Goal: Task Accomplishment & Management: Use online tool/utility

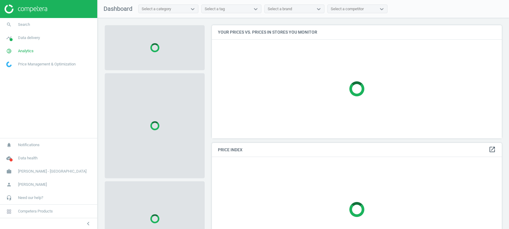
scroll to position [125, 296]
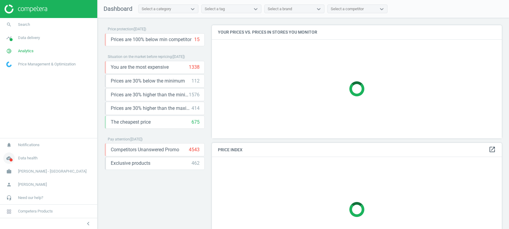
click at [7, 158] on icon "cloud_done" at bounding box center [8, 158] width 11 height 11
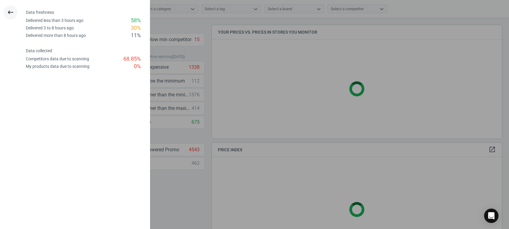
click at [10, 13] on icon "keyboard_backspace" at bounding box center [10, 12] width 7 height 7
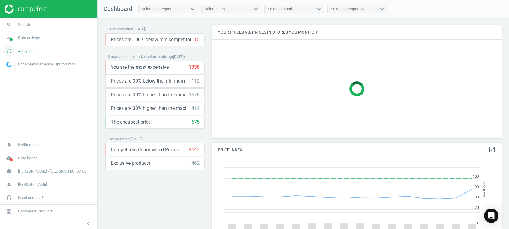
click at [12, 51] on icon "pie_chart_outlined" at bounding box center [8, 50] width 11 height 11
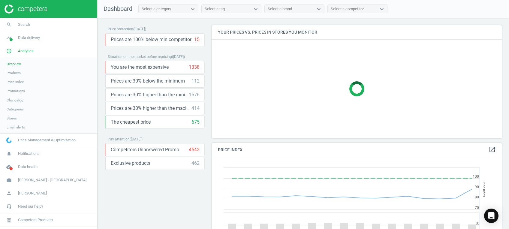
click at [11, 118] on span "Stores" at bounding box center [12, 118] width 10 height 5
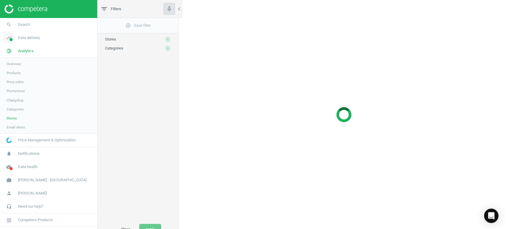
click at [21, 38] on span "Data delivery" at bounding box center [29, 37] width 22 height 5
click at [13, 86] on span "Stores" at bounding box center [12, 87] width 10 height 5
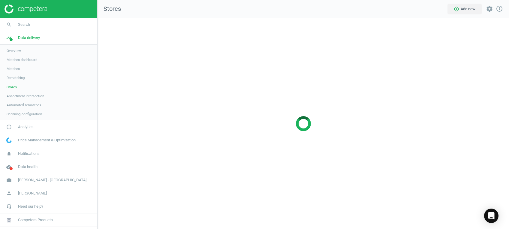
scroll to position [223, 424]
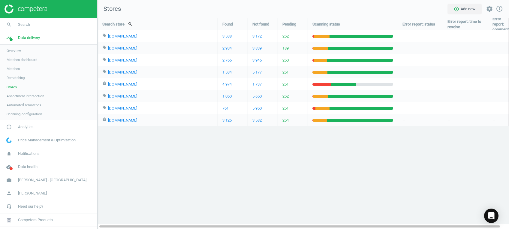
click at [225, 139] on div "Search store search Found Not found Pending Scanning status Error report: statu…" at bounding box center [304, 123] width 412 height 211
click at [225, 147] on div "Search store search Found Not found Pending Scanning status Error report: statu…" at bounding box center [304, 123] width 412 height 211
click at [19, 51] on span "Overview" at bounding box center [14, 50] width 14 height 5
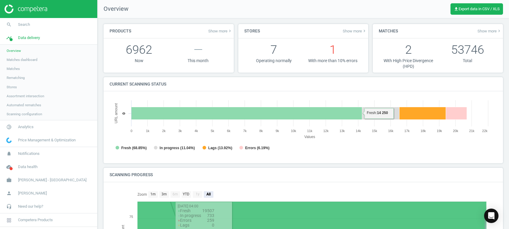
click at [22, 56] on link "Matches dashboard" at bounding box center [48, 59] width 97 height 9
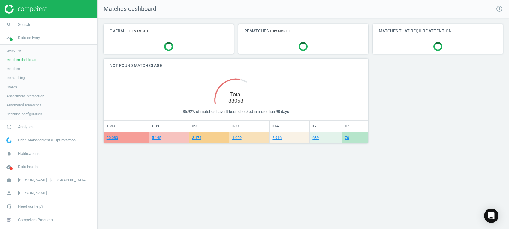
click at [15, 70] on span "Matches" at bounding box center [13, 68] width 13 height 5
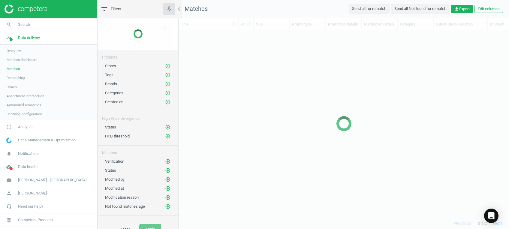
scroll to position [175, 324]
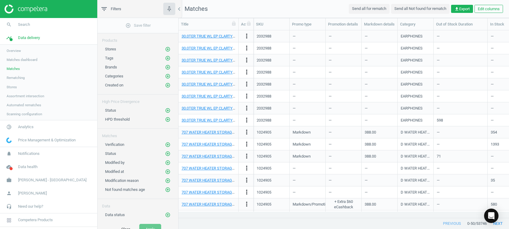
click at [15, 79] on span "Rematching" at bounding box center [16, 77] width 18 height 5
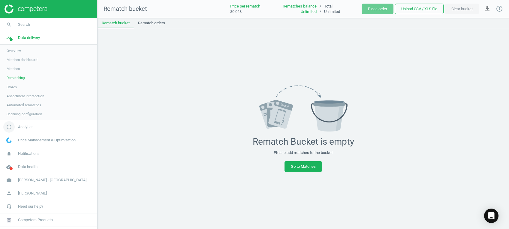
click at [16, 128] on span "pie_chart_outlined" at bounding box center [9, 126] width 18 height 13
click at [15, 65] on span "Overview" at bounding box center [14, 64] width 14 height 5
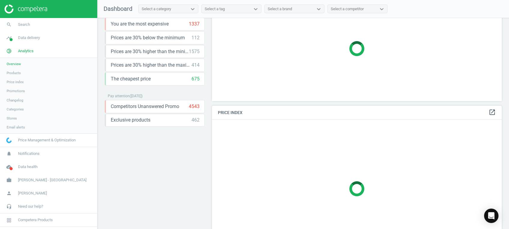
scroll to position [117, 0]
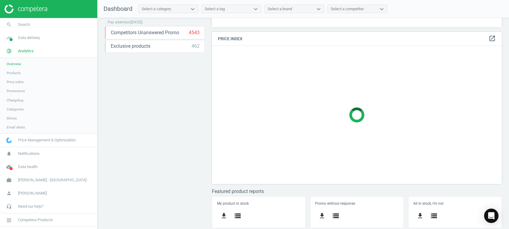
click at [14, 72] on span "Products" at bounding box center [14, 73] width 14 height 5
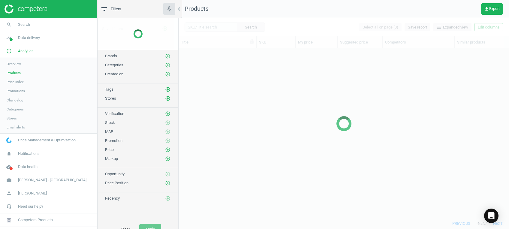
scroll to position [157, 324]
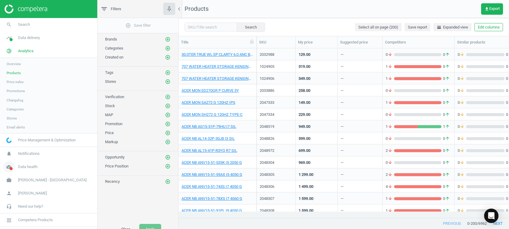
click at [9, 169] on icon "cloud_done" at bounding box center [8, 166] width 11 height 11
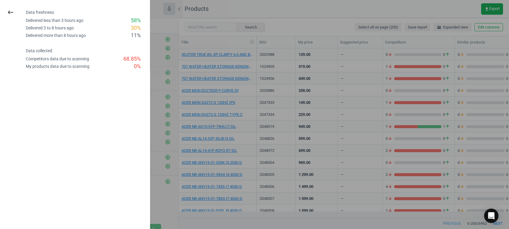
click at [294, 86] on div at bounding box center [254, 114] width 509 height 229
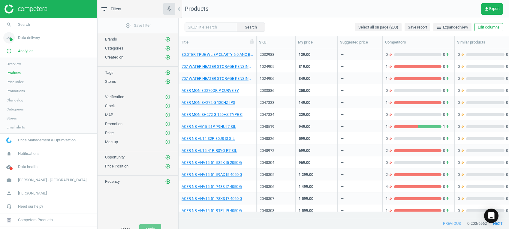
click at [19, 36] on span "Data delivery" at bounding box center [29, 37] width 22 height 5
click at [14, 48] on span "Overview" at bounding box center [14, 50] width 14 height 5
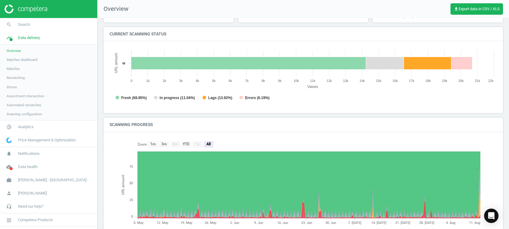
scroll to position [96, 0]
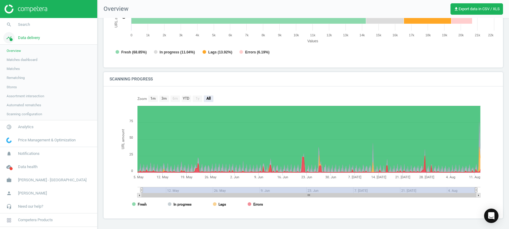
click at [24, 34] on link "timeline Data delivery" at bounding box center [48, 37] width 97 height 13
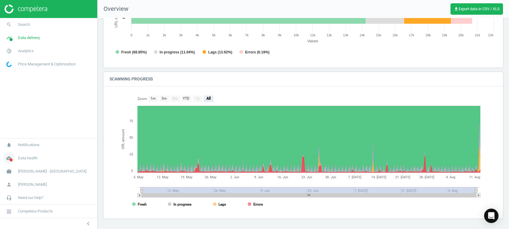
click at [10, 158] on icon "cloud_done" at bounding box center [8, 158] width 11 height 11
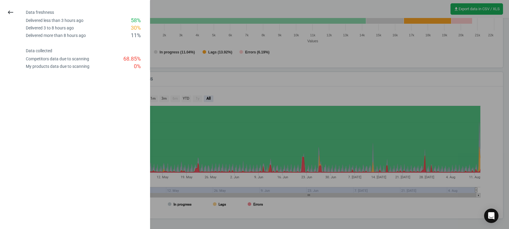
click at [125, 59] on div "68.85 %" at bounding box center [131, 59] width 17 height 8
click at [8, 12] on icon "keyboard_backspace" at bounding box center [10, 12] width 7 height 7
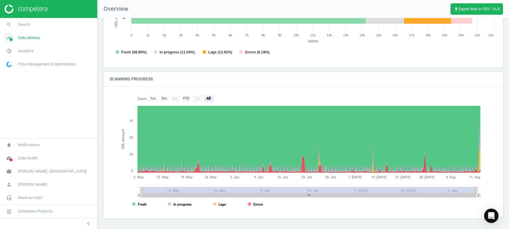
click at [24, 43] on link "timeline Data delivery" at bounding box center [48, 37] width 97 height 13
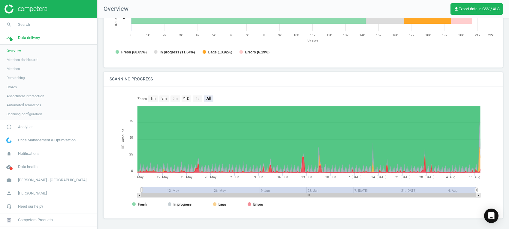
click at [8, 87] on span "Stores" at bounding box center [12, 87] width 10 height 5
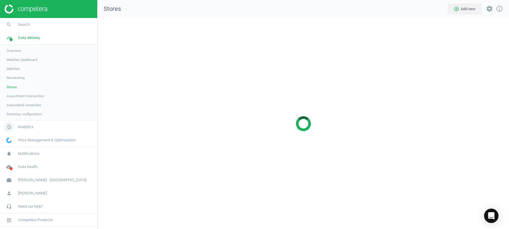
scroll to position [223, 424]
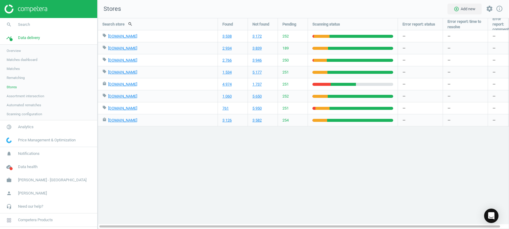
click at [327, 151] on div "Search store search Found Not found Pending Scanning status Error report: statu…" at bounding box center [304, 123] width 412 height 211
click at [116, 98] on link "[DOMAIN_NAME]" at bounding box center [122, 96] width 29 height 5
click at [165, 165] on div "Search store search Found Not found Pending Scanning status Error report: statu…" at bounding box center [304, 123] width 412 height 211
click at [17, 167] on span "cloud_done" at bounding box center [9, 166] width 18 height 13
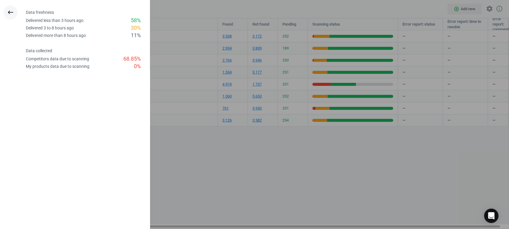
click at [14, 10] on icon "keyboard_backspace" at bounding box center [10, 12] width 7 height 7
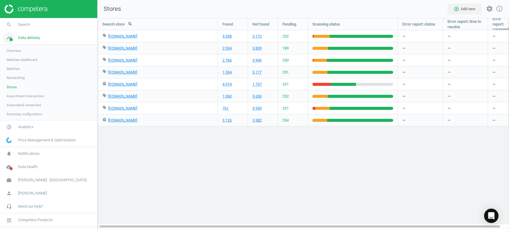
click at [13, 36] on icon "timeline" at bounding box center [8, 37] width 11 height 11
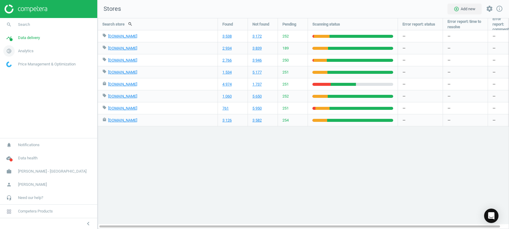
click at [13, 51] on icon "pie_chart_outlined" at bounding box center [8, 50] width 11 height 11
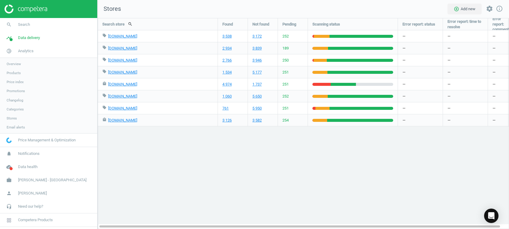
click at [14, 72] on span "Products" at bounding box center [14, 73] width 14 height 5
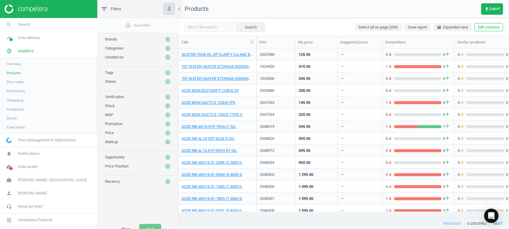
click at [168, 44] on div "Categories add_circle_outline" at bounding box center [138, 46] width 81 height 9
click at [168, 48] on icon "add_circle_outline" at bounding box center [167, 48] width 5 height 5
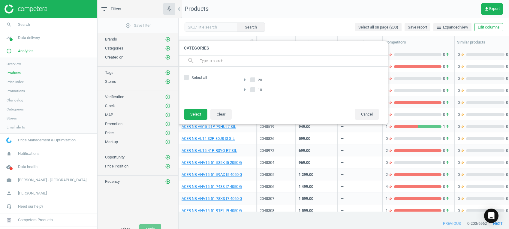
click at [186, 77] on input "Select all" at bounding box center [187, 78] width 4 height 4
checkbox input "true"
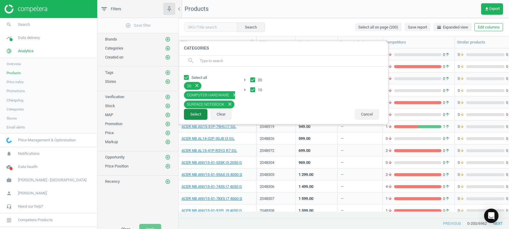
click at [190, 113] on button "Select" at bounding box center [195, 114] width 23 height 11
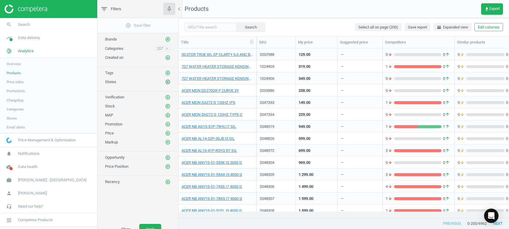
click at [169, 83] on icon "add_circle_outline" at bounding box center [167, 81] width 5 height 5
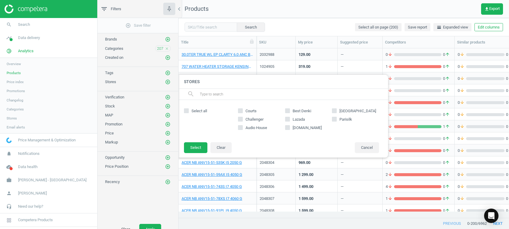
click at [194, 107] on div "Select all" at bounding box center [209, 121] width 51 height 30
click at [191, 110] on span "Select all" at bounding box center [199, 110] width 18 height 5
click at [189, 110] on input "Select all" at bounding box center [187, 111] width 4 height 4
checkbox input "true"
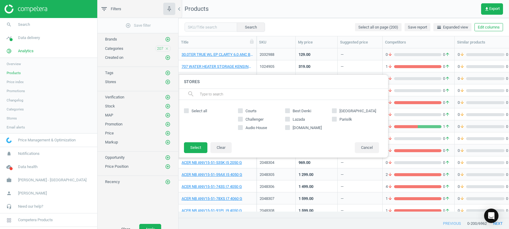
checkbox input "true"
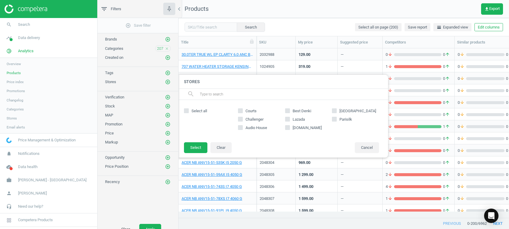
checkbox input "true"
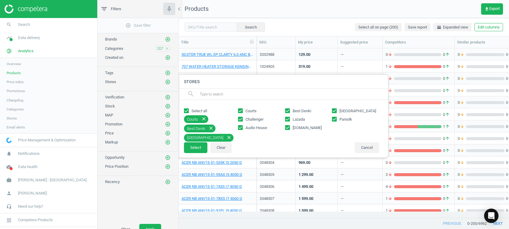
click at [286, 119] on input "Lazada" at bounding box center [288, 119] width 4 height 4
checkbox input "false"
click at [290, 125] on icon at bounding box center [287, 127] width 5 height 5
click at [289, 126] on input "[DOMAIN_NAME]" at bounding box center [288, 128] width 4 height 4
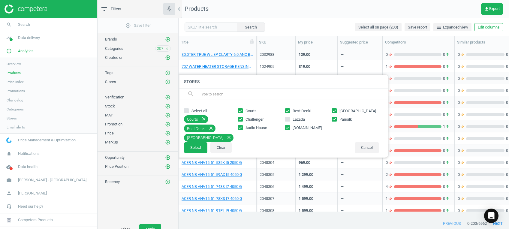
checkbox input "false"
click at [201, 148] on button "Select" at bounding box center [195, 147] width 23 height 11
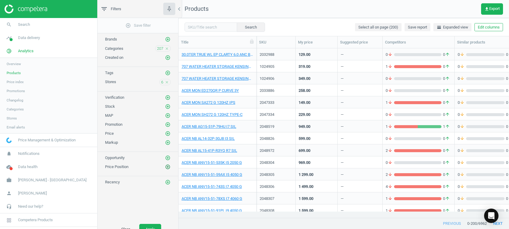
click at [169, 164] on icon "add_circle_outline" at bounding box center [167, 166] width 5 height 5
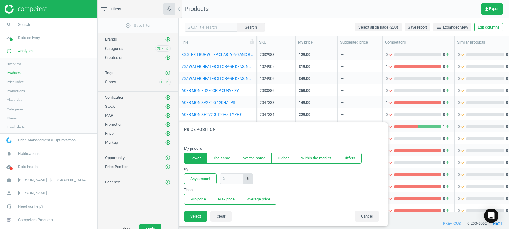
click at [197, 161] on button "Lower" at bounding box center [195, 158] width 23 height 11
click at [203, 181] on button "Any amount" at bounding box center [200, 179] width 33 height 11
click at [203, 198] on button "Min price" at bounding box center [198, 199] width 28 height 11
click at [198, 214] on button "Select" at bounding box center [195, 216] width 23 height 11
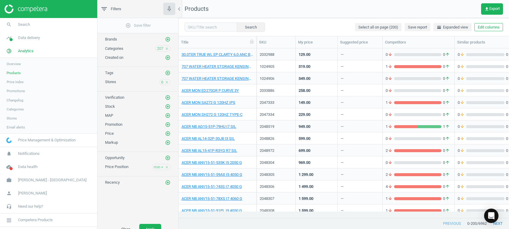
drag, startPoint x: 168, startPoint y: 104, endPoint x: 177, endPoint y: 111, distance: 11.3
click at [168, 104] on icon "add_circle_outline" at bounding box center [167, 106] width 5 height 5
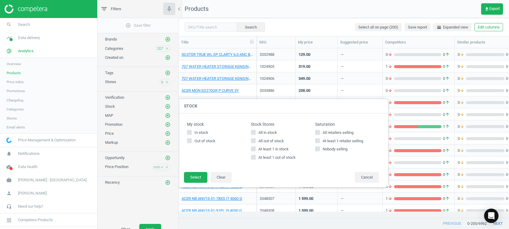
click at [258, 151] on span "At least 1 in stock" at bounding box center [273, 149] width 33 height 5
click at [256, 151] on input "At least 1 in stock" at bounding box center [254, 149] width 4 height 4
checkbox input "true"
click at [192, 177] on button "Select" at bounding box center [195, 177] width 23 height 11
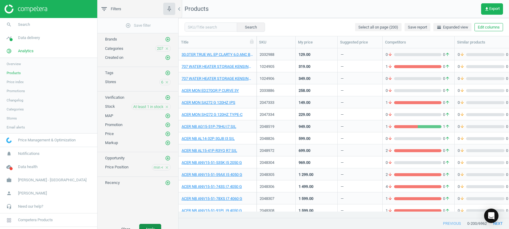
click at [149, 226] on button "Apply" at bounding box center [150, 229] width 22 height 11
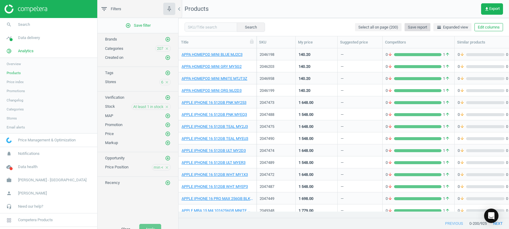
click at [409, 29] on span "Save report" at bounding box center [417, 27] width 19 height 5
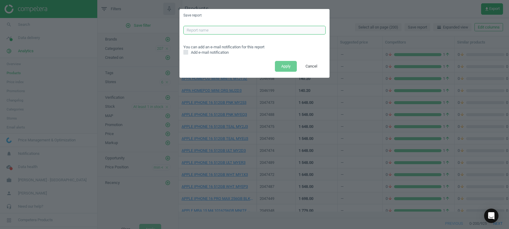
click at [261, 29] on input "text" at bounding box center [254, 30] width 142 height 9
type input "ALL CATS LOWER REPORT"
click at [289, 65] on button "Apply" at bounding box center [286, 66] width 22 height 11
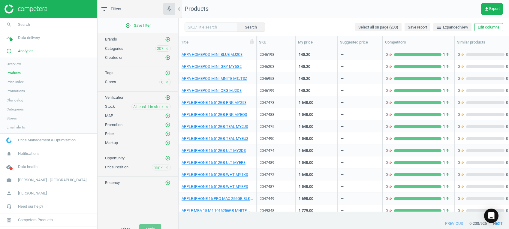
click at [27, 8] on img at bounding box center [26, 9] width 43 height 9
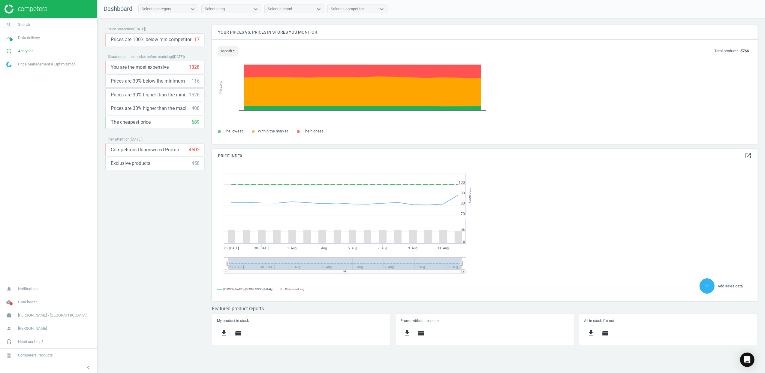
scroll to position [3, 3]
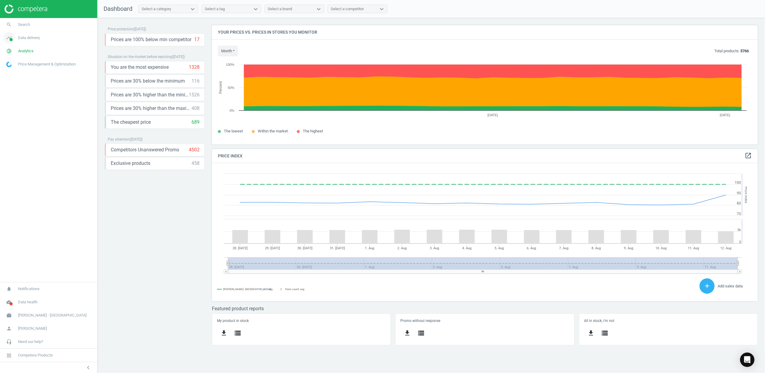
click at [17, 38] on span "timeline" at bounding box center [9, 37] width 18 height 13
click at [20, 130] on span "Analytics" at bounding box center [26, 126] width 16 height 5
click at [13, 71] on span "Products" at bounding box center [14, 73] width 14 height 5
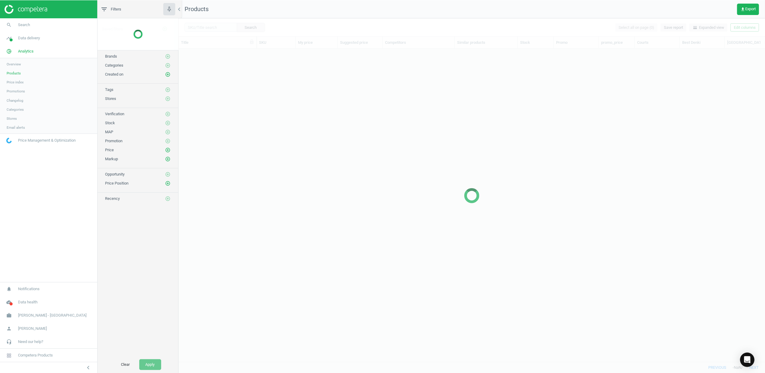
scroll to position [301, 581]
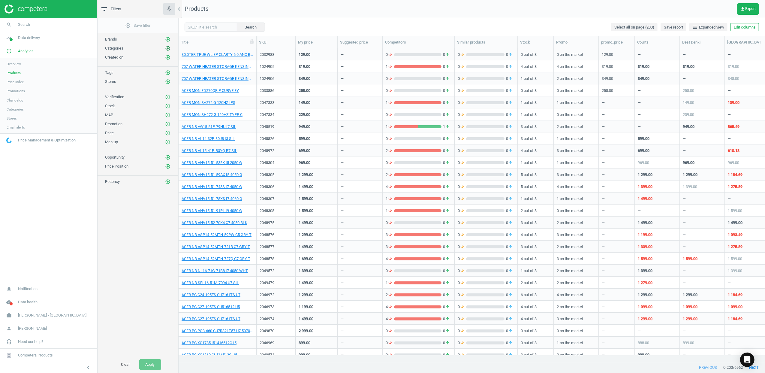
click at [168, 48] on icon "add_circle_outline" at bounding box center [167, 48] width 5 height 5
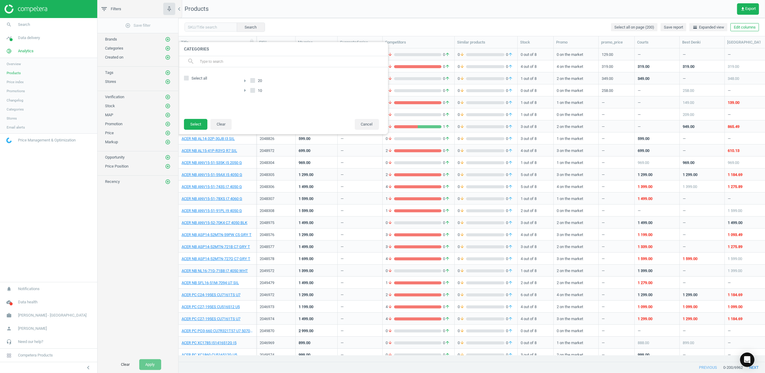
click at [198, 78] on span "Select all" at bounding box center [199, 78] width 18 height 5
click at [188, 78] on input "Select all" at bounding box center [186, 78] width 4 height 4
checkbox input "true"
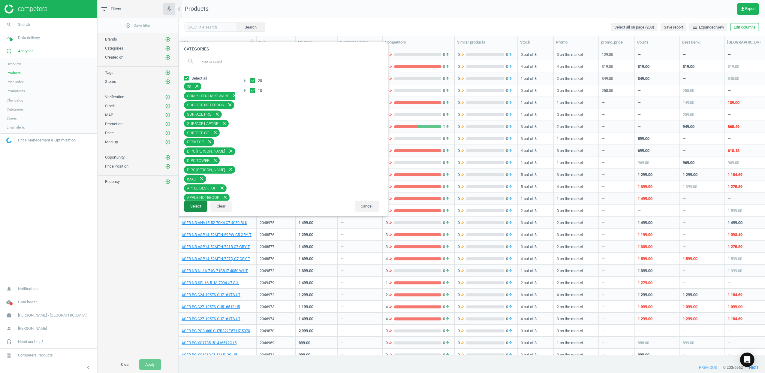
click at [196, 206] on button "Select" at bounding box center [195, 206] width 23 height 11
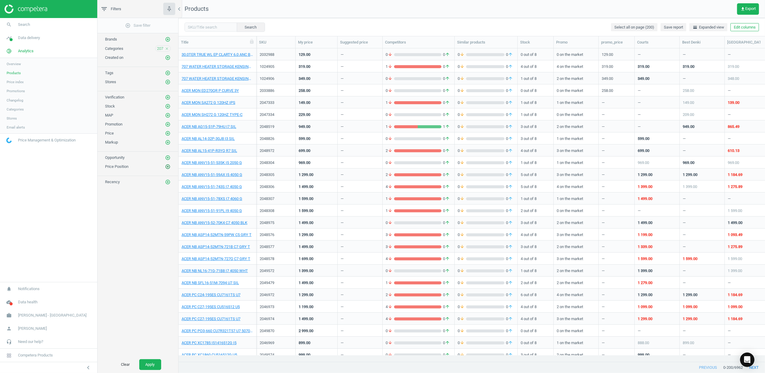
click at [167, 169] on icon "add_circle_outline" at bounding box center [167, 166] width 5 height 5
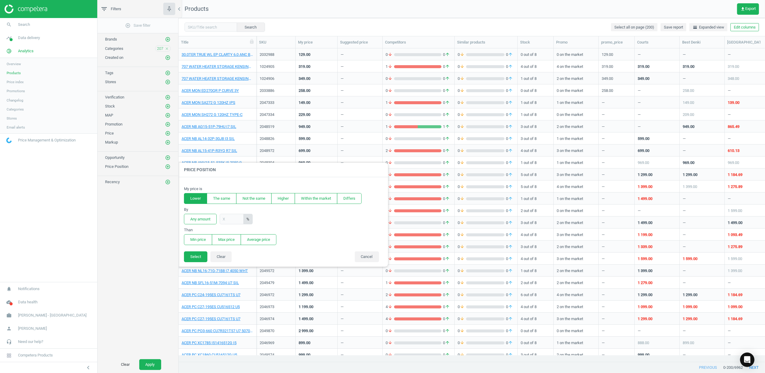
click at [197, 196] on button "Lower" at bounding box center [195, 198] width 23 height 11
click at [202, 220] on button "Any amount" at bounding box center [200, 219] width 33 height 11
click at [199, 229] on button "Min price" at bounding box center [198, 239] width 28 height 11
click at [195, 229] on button "Select" at bounding box center [195, 256] width 23 height 11
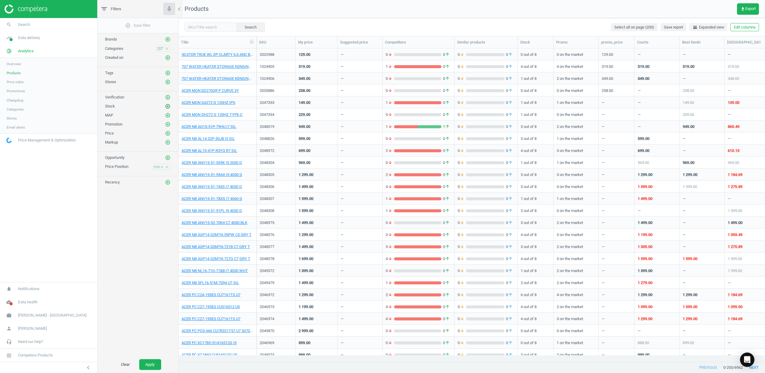
click at [169, 106] on icon "add_circle_outline" at bounding box center [167, 106] width 5 height 5
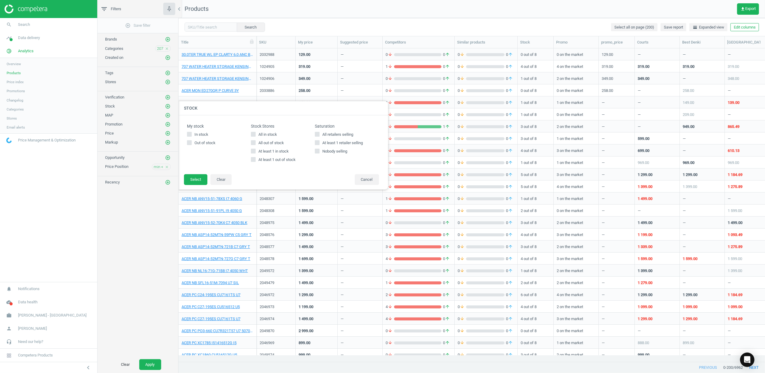
click at [262, 151] on span "At least 1 in stock" at bounding box center [273, 151] width 33 height 5
click at [255, 151] on input "At least 1 in stock" at bounding box center [253, 151] width 4 height 4
checkbox input "true"
click at [203, 183] on button "Select" at bounding box center [195, 179] width 23 height 11
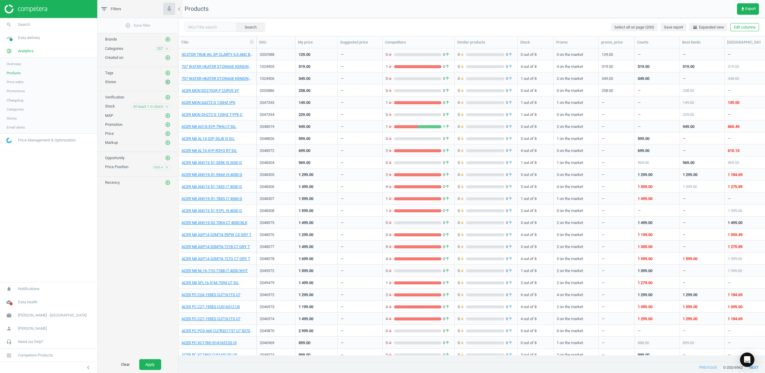
click at [168, 85] on icon "add_circle_outline" at bounding box center [167, 81] width 5 height 5
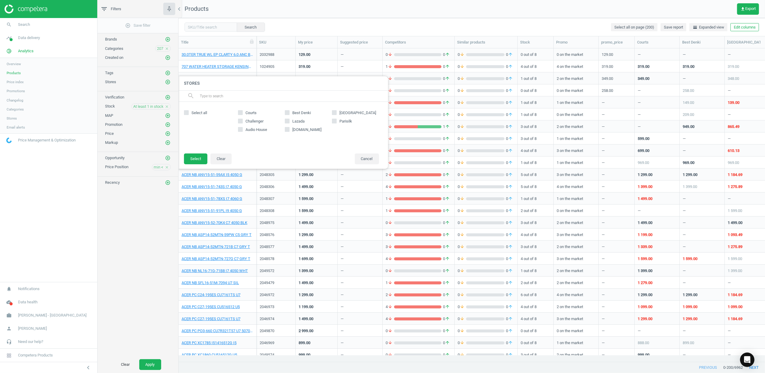
click at [194, 113] on span "Select all" at bounding box center [199, 112] width 18 height 5
click at [188, 113] on input "Select all" at bounding box center [186, 112] width 4 height 4
checkbox input "true"
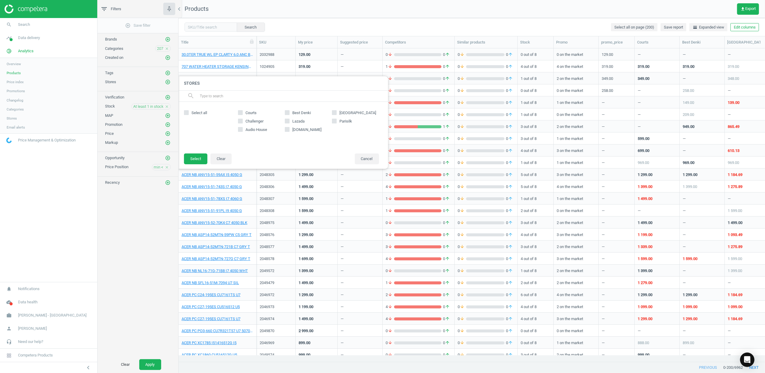
checkbox input "true"
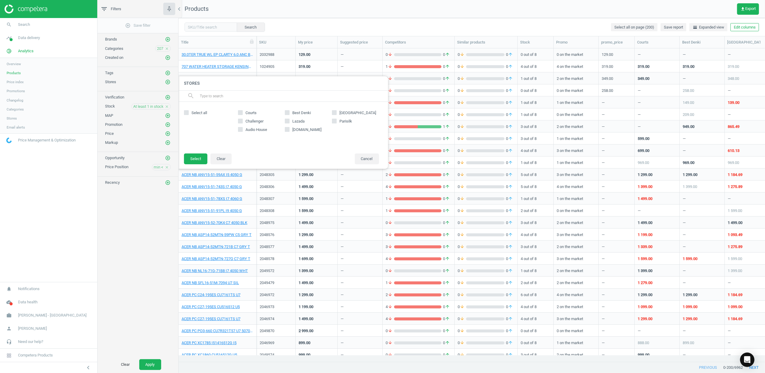
checkbox input "true"
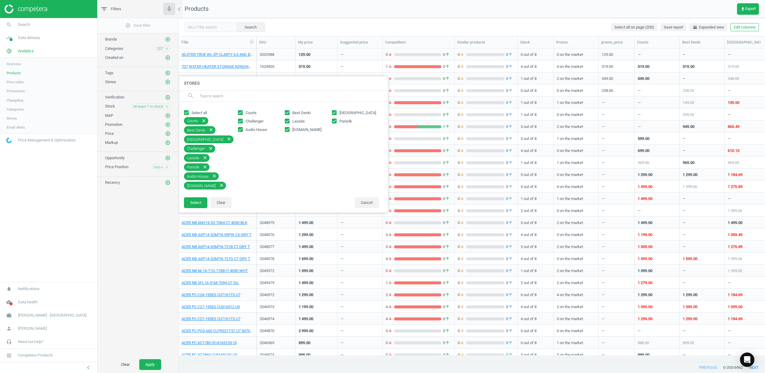
click at [297, 122] on span "Lazada" at bounding box center [298, 121] width 15 height 5
click at [289, 122] on input "Lazada" at bounding box center [288, 121] width 4 height 4
checkbox input "false"
click at [298, 128] on span "[DOMAIN_NAME]" at bounding box center [307, 129] width 32 height 5
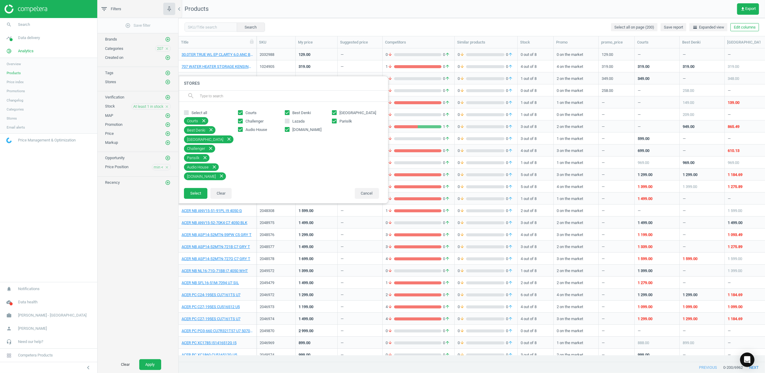
click at [289, 128] on input "[DOMAIN_NAME]" at bounding box center [288, 129] width 4 height 4
checkbox input "false"
click at [194, 186] on button "Select" at bounding box center [195, 184] width 23 height 11
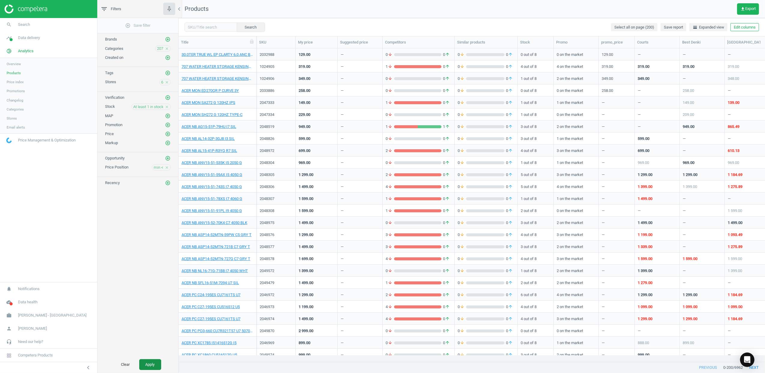
click at [149, 229] on button "Apply" at bounding box center [150, 364] width 22 height 11
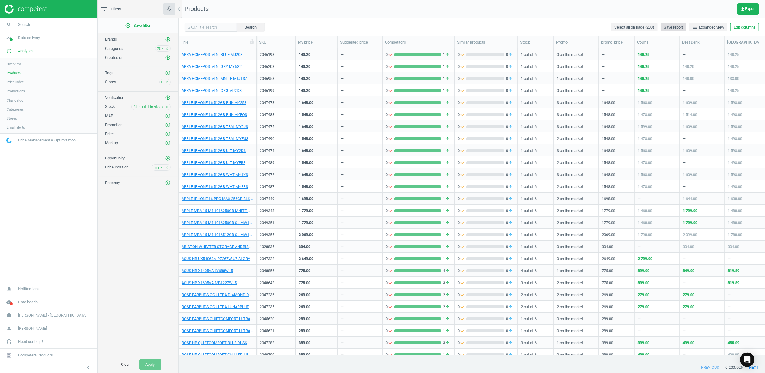
click at [509, 28] on span "Save report" at bounding box center [673, 27] width 19 height 5
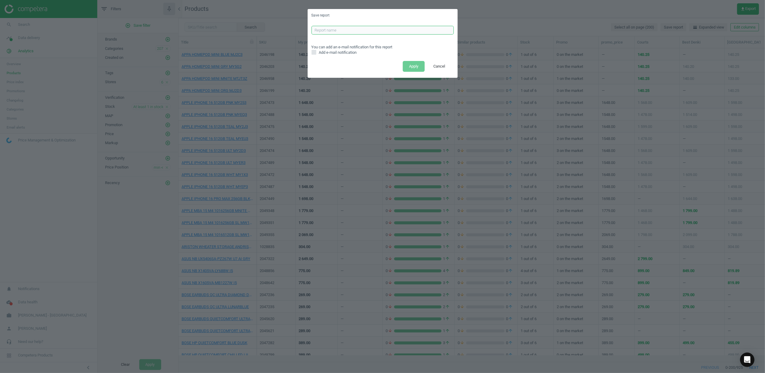
click at [329, 29] on input "text" at bounding box center [383, 30] width 142 height 9
type input "ALL CATS LOWER REPORT"
click at [413, 63] on button "Apply" at bounding box center [414, 66] width 22 height 11
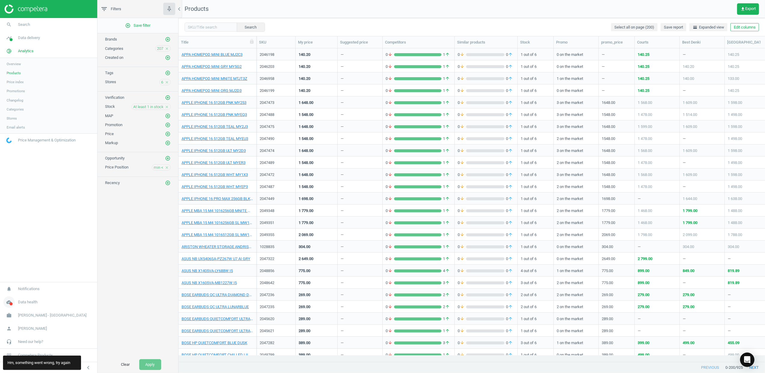
click at [11, 229] on icon "cloud_done" at bounding box center [8, 301] width 11 height 11
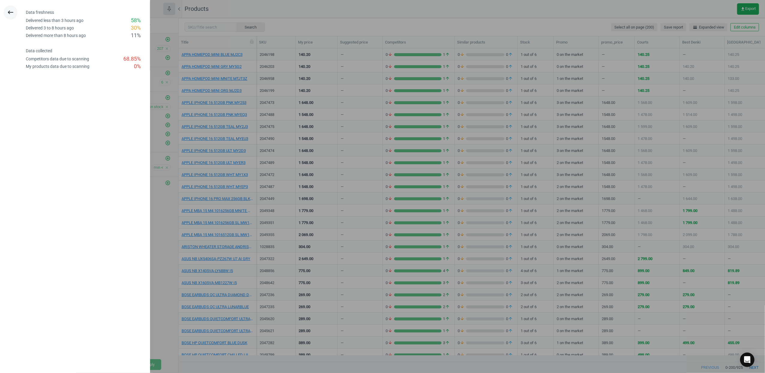
click at [8, 17] on button "keyboard_backspace" at bounding box center [11, 12] width 14 height 14
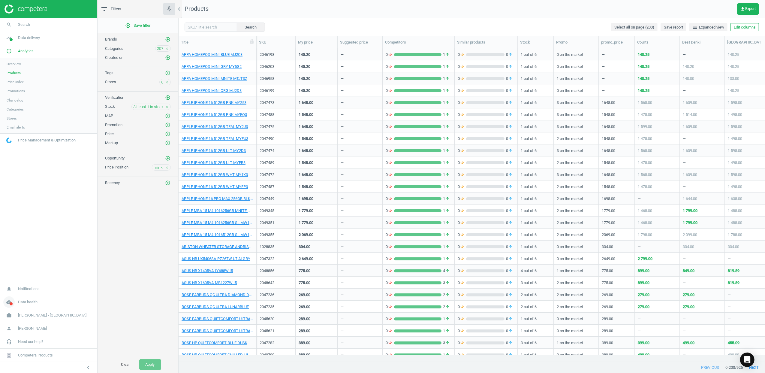
click at [8, 229] on icon "cloud_done" at bounding box center [8, 301] width 11 height 11
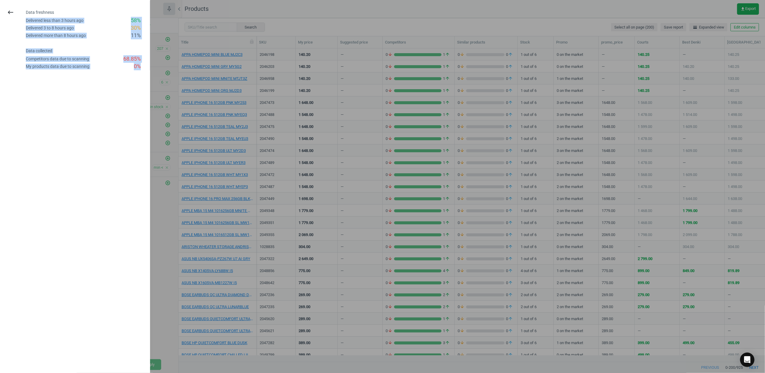
drag, startPoint x: 25, startPoint y: 20, endPoint x: 141, endPoint y: 64, distance: 124.1
click at [141, 64] on div "Data freshness Delivered less than 3 hours ago 58 % Delivered 3 to 8 hours ago …" at bounding box center [87, 35] width 129 height 69
click at [11, 15] on icon "keyboard_backspace" at bounding box center [10, 12] width 7 height 7
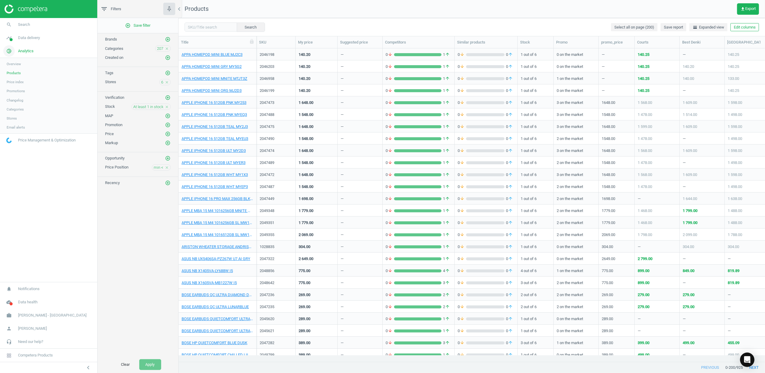
click at [10, 46] on icon "pie_chart_outlined" at bounding box center [8, 50] width 11 height 11
click at [8, 35] on icon "timeline" at bounding box center [8, 37] width 11 height 11
click at [509, 27] on span "Save report" at bounding box center [673, 27] width 19 height 5
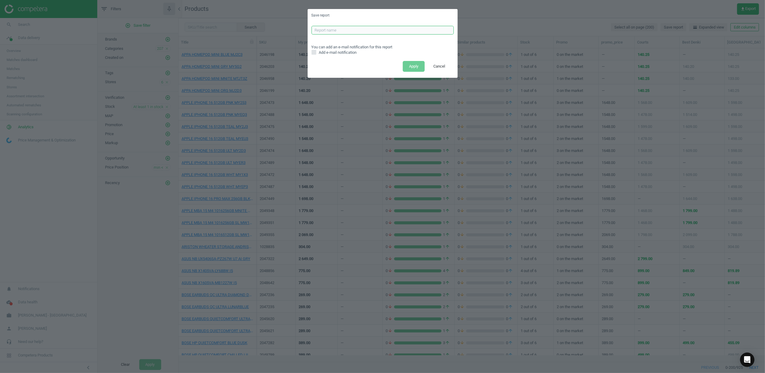
click at [353, 30] on input "text" at bounding box center [383, 30] width 142 height 9
type input "ALL CATS LOWER REPORT"
click at [415, 66] on button "Apply" at bounding box center [414, 66] width 22 height 11
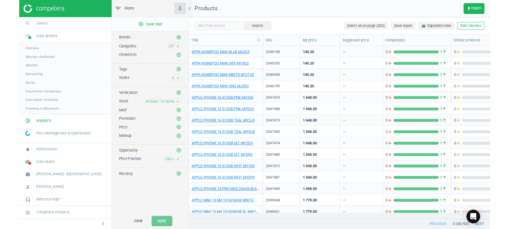
scroll to position [157, 324]
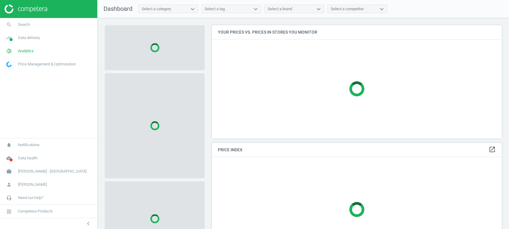
scroll to position [125, 296]
click at [9, 161] on icon "cloud_done" at bounding box center [8, 158] width 11 height 11
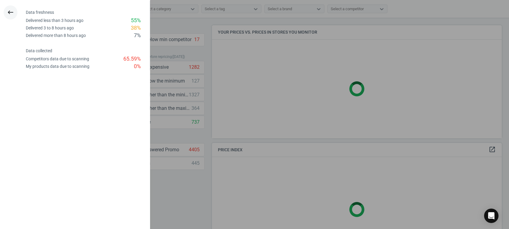
click at [10, 15] on icon "keyboard_backspace" at bounding box center [10, 12] width 7 height 7
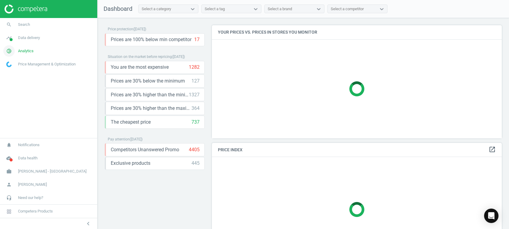
click at [11, 53] on icon "pie_chart_outlined" at bounding box center [8, 50] width 11 height 11
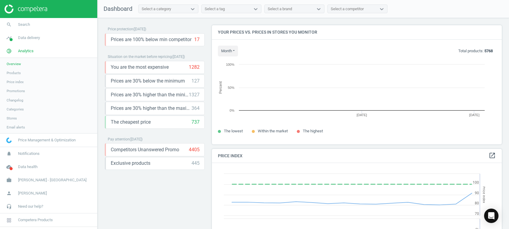
scroll to position [131, 296]
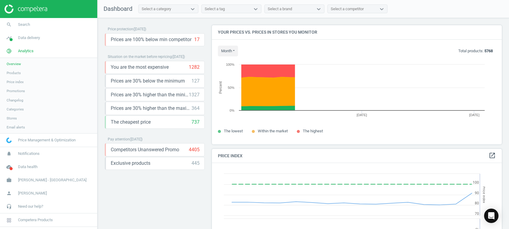
click at [15, 116] on span "Stores" at bounding box center [12, 118] width 10 height 5
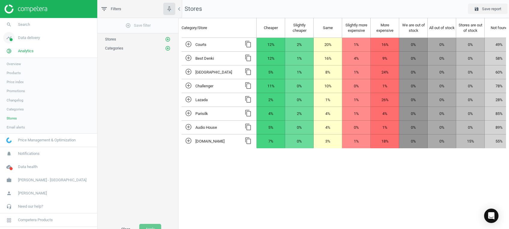
click at [19, 38] on span "Data delivery" at bounding box center [29, 37] width 22 height 5
click at [12, 86] on span "Stores" at bounding box center [12, 87] width 10 height 5
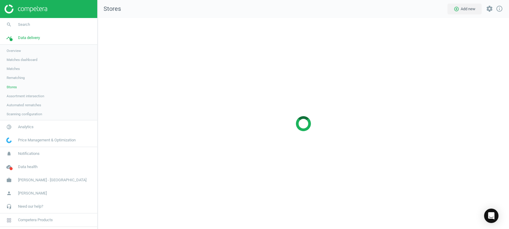
scroll to position [223, 424]
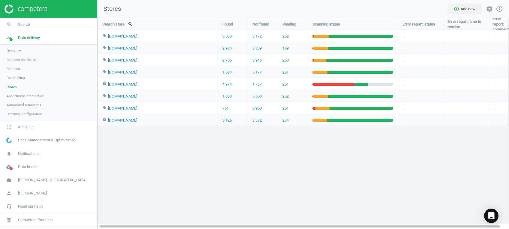
click at [33, 7] on img at bounding box center [26, 9] width 43 height 9
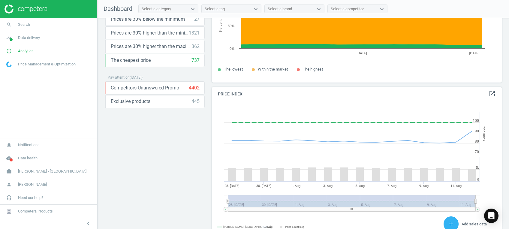
scroll to position [117, 0]
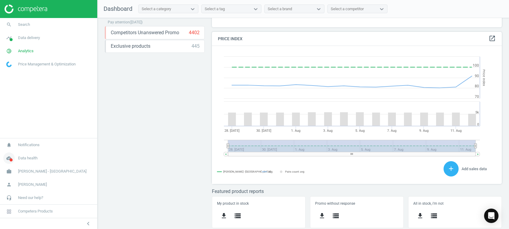
click at [11, 159] on span at bounding box center [11, 160] width 3 height 3
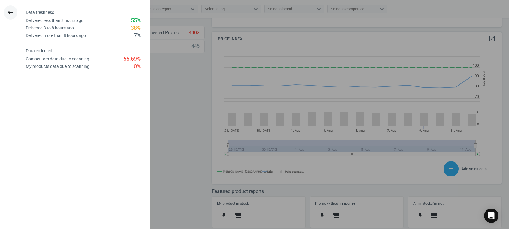
click at [12, 12] on icon "keyboard_backspace" at bounding box center [10, 12] width 7 height 7
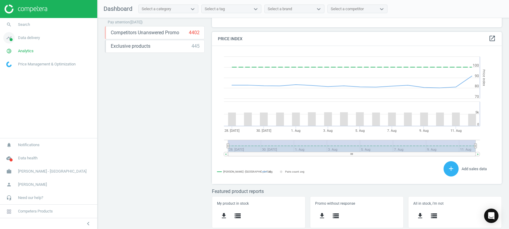
click at [11, 41] on span at bounding box center [11, 39] width 3 height 3
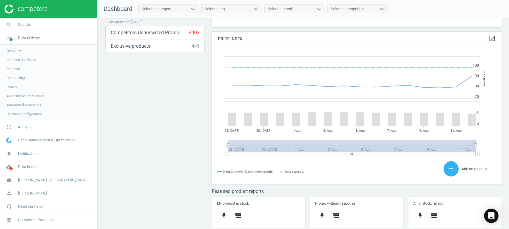
click at [12, 88] on span "Stores" at bounding box center [12, 87] width 10 height 5
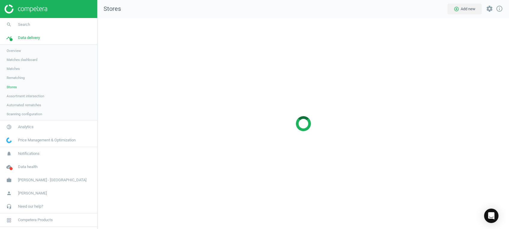
scroll to position [223, 424]
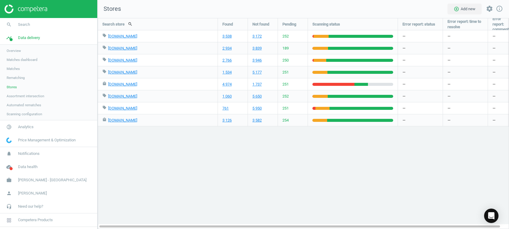
click at [317, 2] on nav "Stores add_circle_outline Add new settings info_outline" at bounding box center [304, 9] width 412 height 18
click at [34, 10] on img at bounding box center [26, 9] width 43 height 9
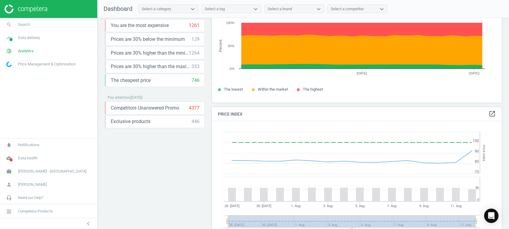
scroll to position [117, 0]
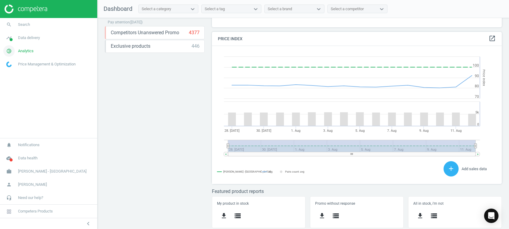
click at [12, 50] on icon "pie_chart_outlined" at bounding box center [8, 50] width 11 height 11
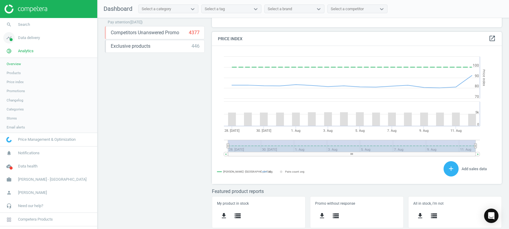
click at [11, 39] on span at bounding box center [11, 39] width 3 height 3
click at [13, 87] on span "Stores" at bounding box center [12, 87] width 10 height 5
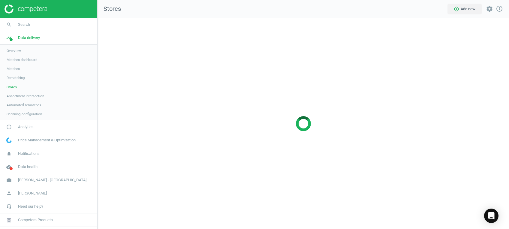
scroll to position [223, 424]
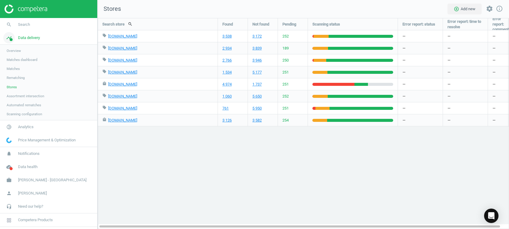
click at [10, 38] on span at bounding box center [11, 39] width 3 height 3
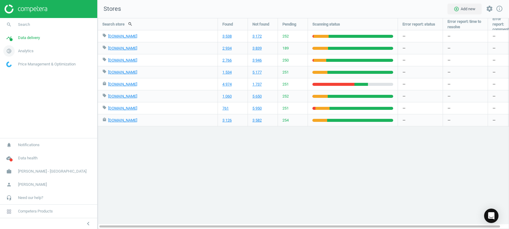
click at [12, 48] on icon "pie_chart_outlined" at bounding box center [8, 50] width 11 height 11
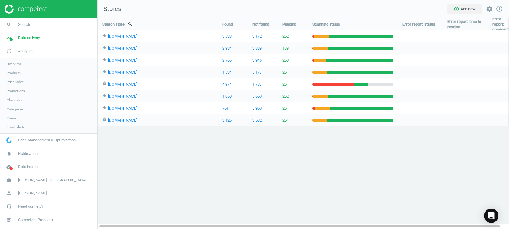
click at [15, 70] on link "Products" at bounding box center [48, 72] width 97 height 9
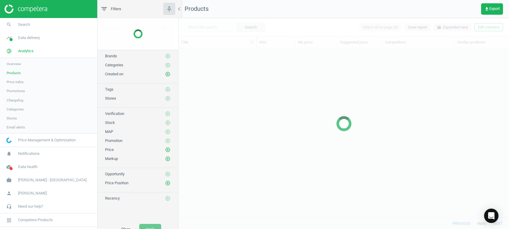
scroll to position [157, 324]
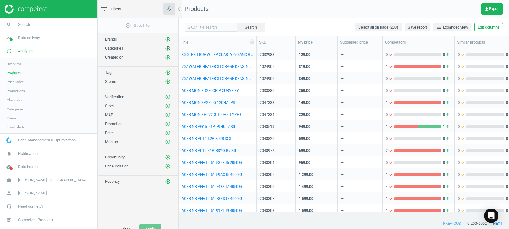
click at [168, 48] on icon "add_circle_outline" at bounding box center [167, 48] width 5 height 5
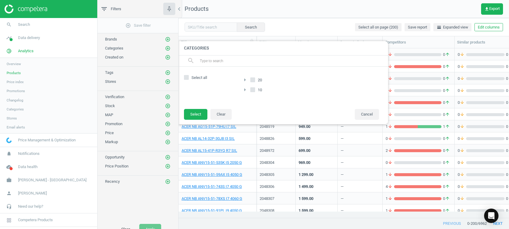
click at [195, 78] on span "Select all" at bounding box center [199, 77] width 18 height 5
click at [189, 78] on input "Select all" at bounding box center [187, 78] width 4 height 4
checkbox input "true"
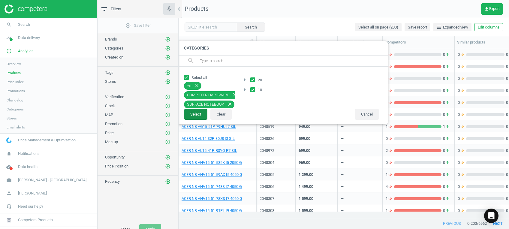
click at [198, 117] on button "Select" at bounding box center [195, 114] width 23 height 11
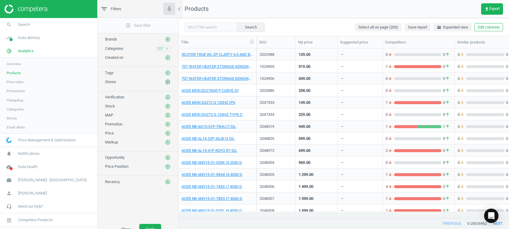
click at [167, 80] on icon "add_circle_outline" at bounding box center [167, 81] width 5 height 5
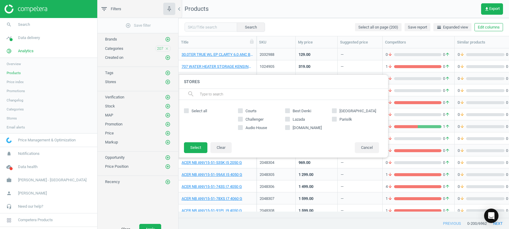
click at [202, 109] on span "Select all" at bounding box center [199, 110] width 18 height 5
click at [189, 109] on input "Select all" at bounding box center [187, 111] width 4 height 4
checkbox input "true"
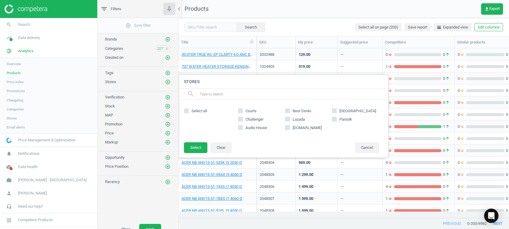
checkbox input "true"
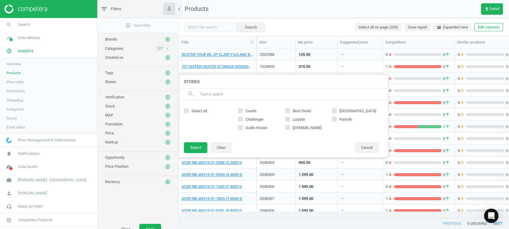
checkbox input "true"
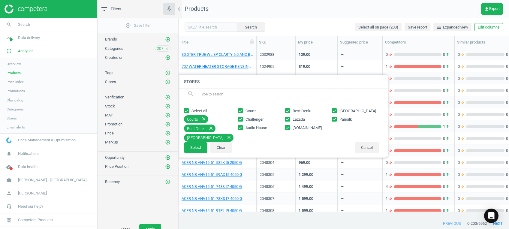
click at [291, 120] on label "Lazada" at bounding box center [308, 119] width 47 height 5
click at [289, 120] on input "Lazada" at bounding box center [288, 119] width 4 height 4
checkbox input "false"
click at [295, 125] on div "Courts Best Denki Gain City Challenger Lazada Parisilk Audio House amazon.sg" at bounding box center [308, 121] width 147 height 30
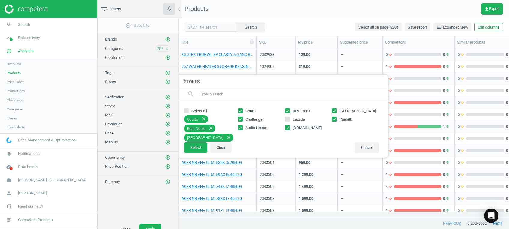
click at [297, 127] on span "[DOMAIN_NAME]" at bounding box center [308, 127] width 32 height 5
click at [289, 127] on input "[DOMAIN_NAME]" at bounding box center [288, 128] width 4 height 4
checkbox input "false"
click at [198, 149] on button "Select" at bounding box center [195, 147] width 23 height 11
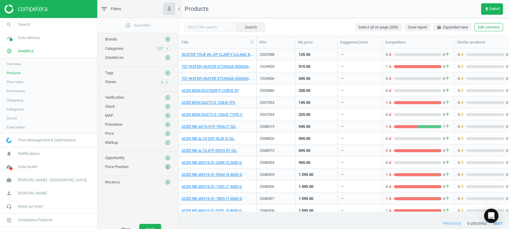
click at [167, 166] on icon "add_circle_outline" at bounding box center [167, 166] width 5 height 5
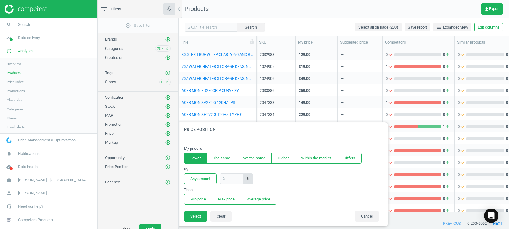
click at [200, 157] on button "Lower" at bounding box center [195, 158] width 23 height 11
drag, startPoint x: 204, startPoint y: 177, endPoint x: 206, endPoint y: 193, distance: 15.7
click at [204, 177] on button "Any amount" at bounding box center [200, 179] width 33 height 11
click at [204, 196] on button "Min price" at bounding box center [198, 199] width 28 height 11
drag, startPoint x: 201, startPoint y: 214, endPoint x: 188, endPoint y: 173, distance: 43.4
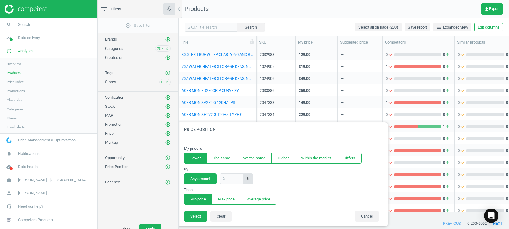
click at [201, 214] on button "Select" at bounding box center [195, 216] width 23 height 11
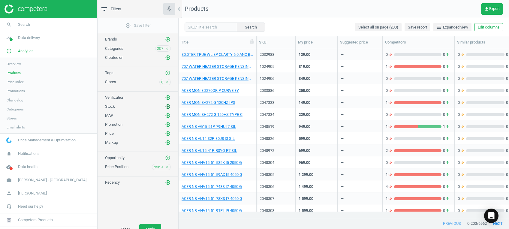
click at [167, 107] on icon "add_circle_outline" at bounding box center [167, 106] width 5 height 5
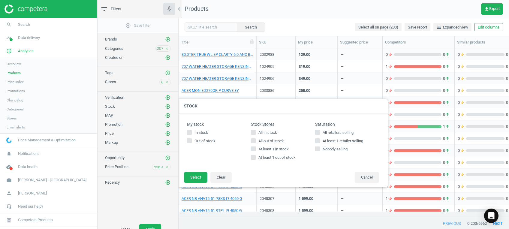
click at [259, 150] on span "At least 1 in stock" at bounding box center [273, 149] width 33 height 5
click at [256, 150] on input "At least 1 in stock" at bounding box center [254, 149] width 4 height 4
checkbox input "true"
click at [195, 175] on button "Select" at bounding box center [195, 177] width 23 height 11
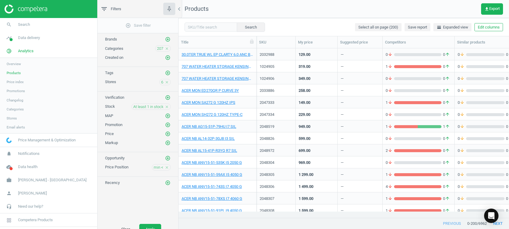
click at [167, 164] on div "min < close" at bounding box center [161, 167] width 19 height 6
click at [167, 166] on icon "close" at bounding box center [167, 167] width 4 height 4
click at [167, 166] on icon "add_circle_outline" at bounding box center [167, 167] width 5 height 5
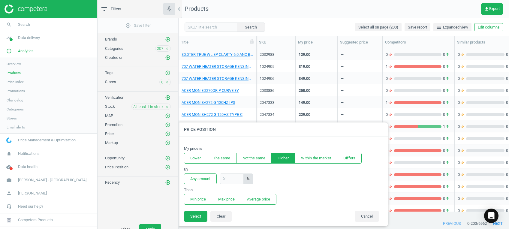
click at [278, 159] on button "Higher" at bounding box center [283, 158] width 24 height 11
click at [196, 180] on button "Any amount" at bounding box center [200, 179] width 33 height 11
click at [202, 199] on button "Min price" at bounding box center [198, 199] width 28 height 11
click at [202, 214] on button "Select" at bounding box center [195, 216] width 23 height 11
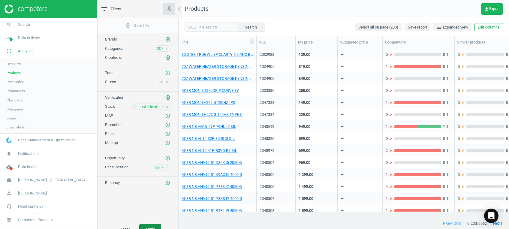
click at [156, 227] on button "Apply" at bounding box center [150, 229] width 22 height 11
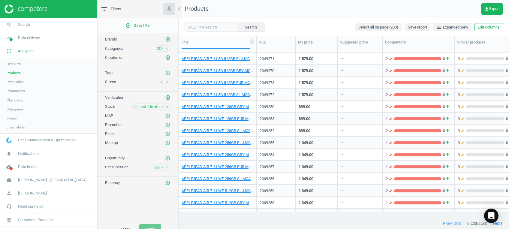
scroll to position [600, 0]
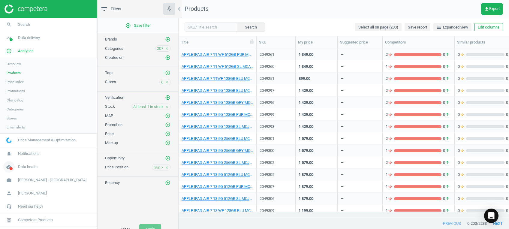
click at [9, 168] on icon "cloud_done" at bounding box center [8, 166] width 11 height 11
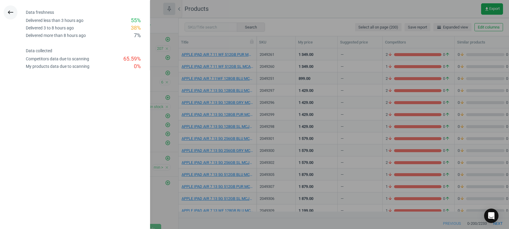
click at [11, 13] on icon "keyboard_backspace" at bounding box center [10, 12] width 7 height 7
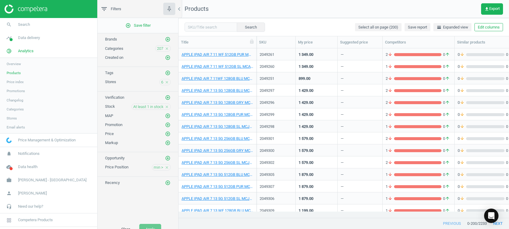
click at [26, 10] on img at bounding box center [26, 9] width 43 height 9
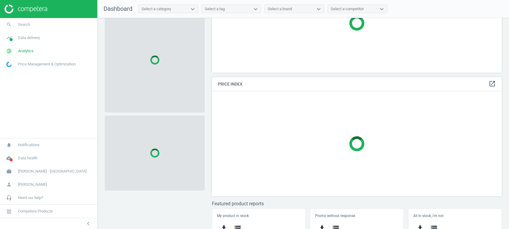
scroll to position [78, 0]
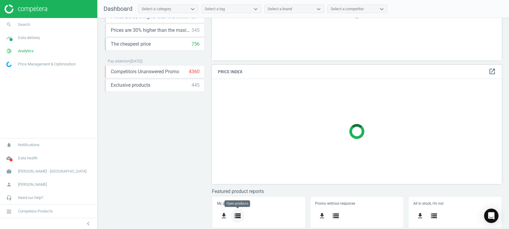
click at [239, 212] on icon "storage" at bounding box center [237, 215] width 7 height 7
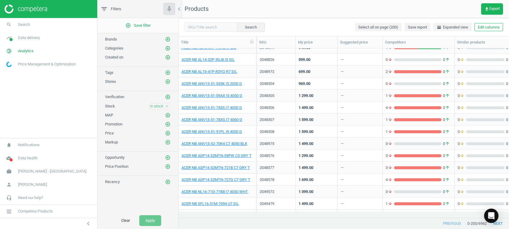
scroll to position [80, 0]
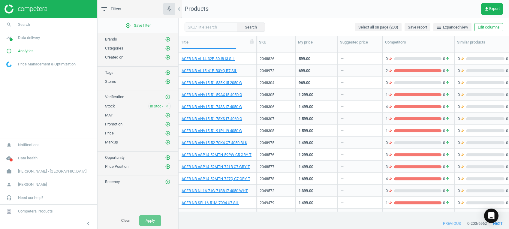
click at [33, 14] on div at bounding box center [48, 9] width 97 height 18
click at [29, 10] on img at bounding box center [26, 9] width 43 height 9
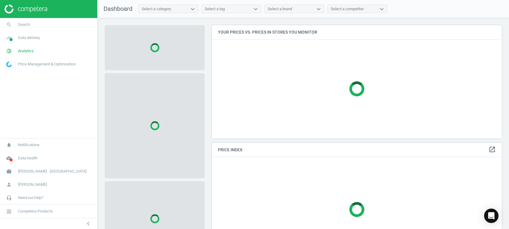
scroll to position [78, 0]
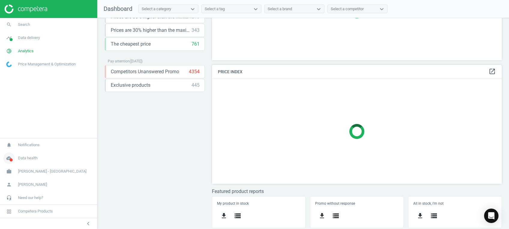
click at [24, 157] on span "Data health" at bounding box center [28, 158] width 20 height 5
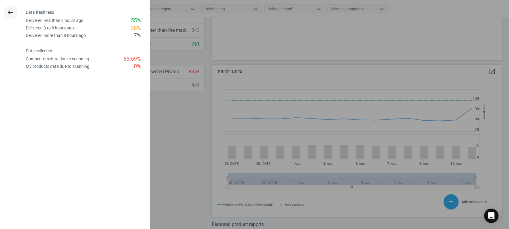
scroll to position [150, 296]
click at [11, 11] on icon "keyboard_backspace" at bounding box center [10, 12] width 7 height 7
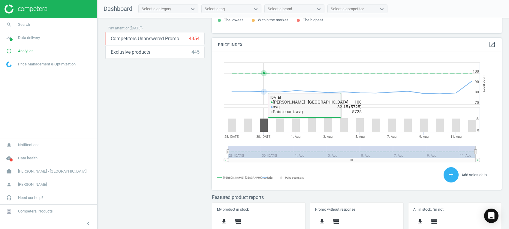
scroll to position [117, 0]
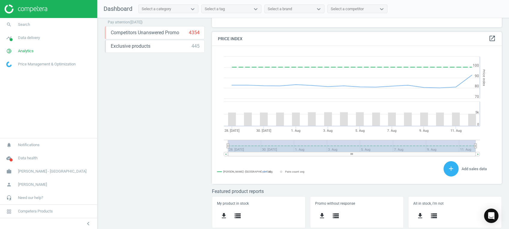
drag, startPoint x: 228, startPoint y: 154, endPoint x: 244, endPoint y: 155, distance: 15.7
click at [244, 155] on rect at bounding box center [352, 154] width 248 height 4
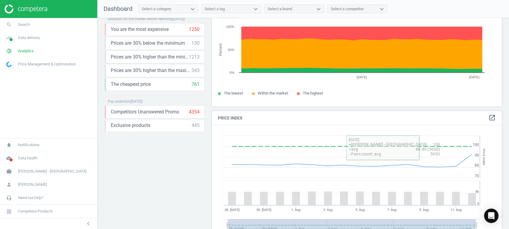
scroll to position [80, 0]
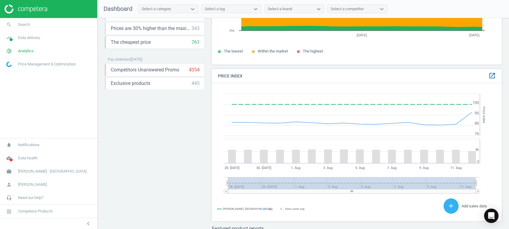
click at [489, 74] on icon "open_in_new" at bounding box center [492, 75] width 7 height 7
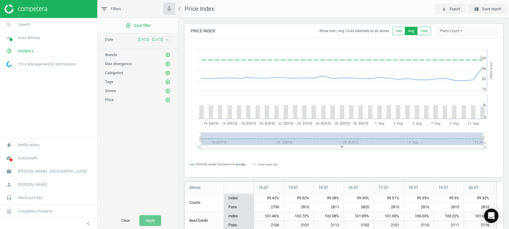
scroll to position [188, 325]
click at [167, 39] on icon "close" at bounding box center [167, 40] width 4 height 4
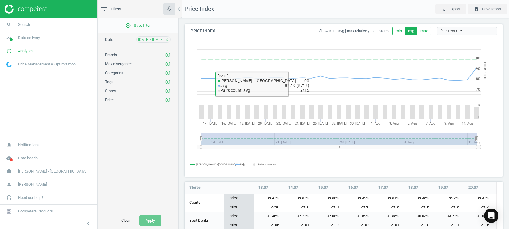
click at [167, 39] on icon "close" at bounding box center [167, 40] width 4 height 4
click at [143, 143] on div "add_circle_outline Save filter Date [DATE] - [DATE] close Brands add_circle_out…" at bounding box center [138, 115] width 81 height 194
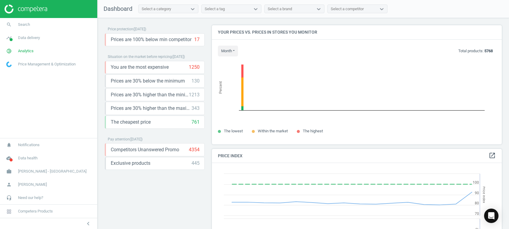
scroll to position [150, 296]
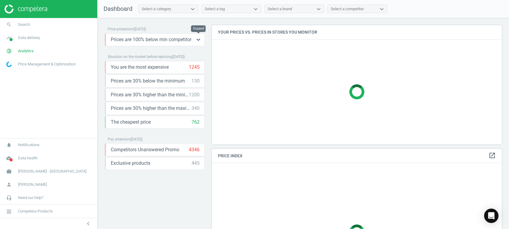
click at [198, 38] on icon "keyboard_arrow_down" at bounding box center [198, 39] width 7 height 7
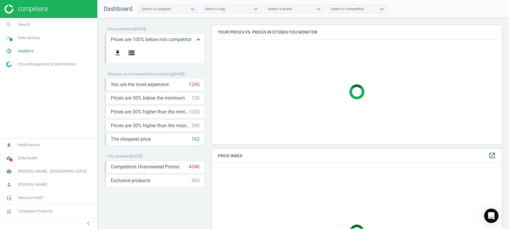
click at [198, 38] on icon "keyboard_arrow_up" at bounding box center [198, 39] width 7 height 7
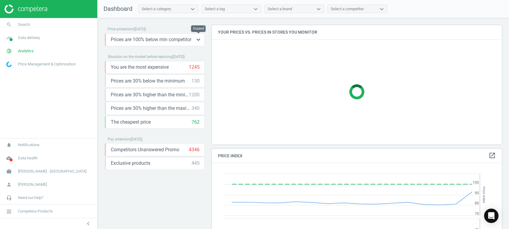
click at [197, 40] on icon "keyboard_arrow_down" at bounding box center [198, 39] width 7 height 7
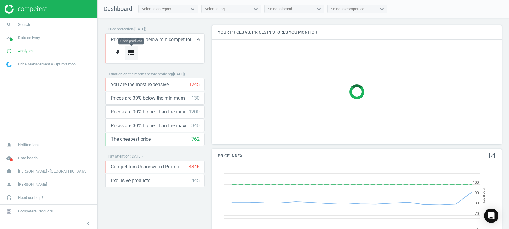
click at [130, 50] on icon "storage" at bounding box center [131, 52] width 7 height 7
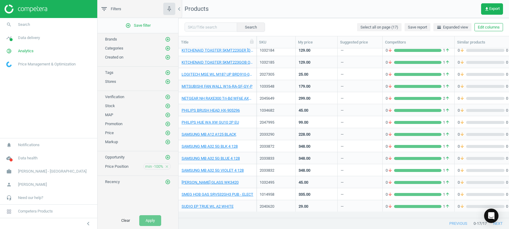
scroll to position [41, 0]
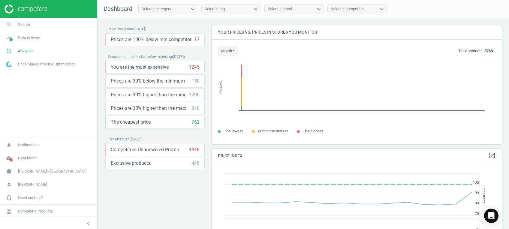
scroll to position [150, 296]
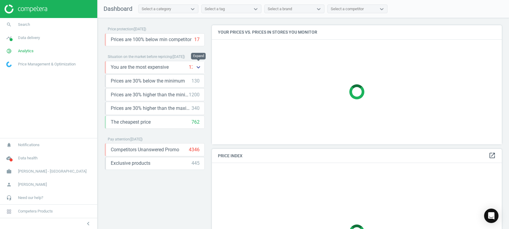
click at [197, 67] on icon "keyboard_arrow_down" at bounding box center [198, 67] width 7 height 7
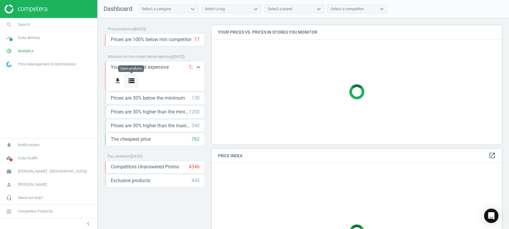
click at [131, 77] on icon "storage" at bounding box center [131, 80] width 7 height 7
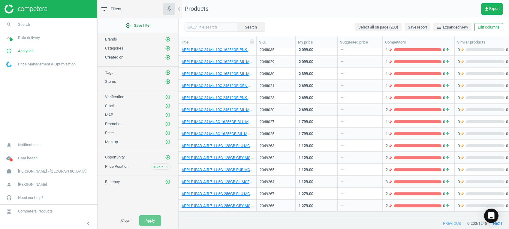
scroll to position [361, 0]
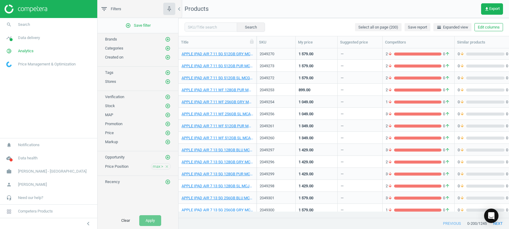
click at [43, 6] on img at bounding box center [26, 9] width 43 height 9
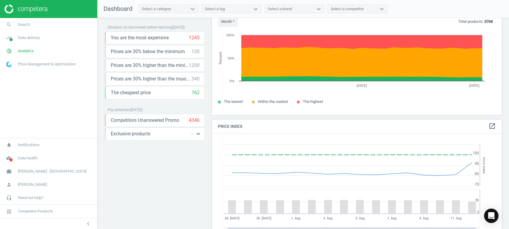
scroll to position [117, 0]
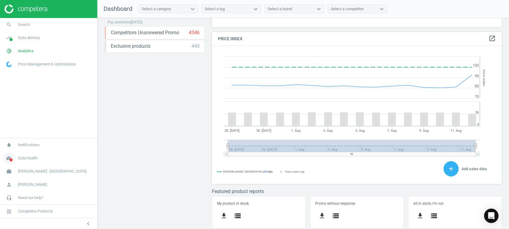
click at [8, 157] on icon "cloud_done" at bounding box center [8, 158] width 11 height 11
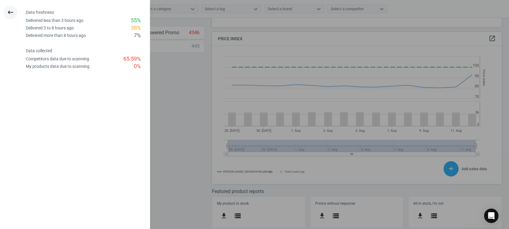
click at [14, 10] on icon "keyboard_backspace" at bounding box center [10, 12] width 7 height 7
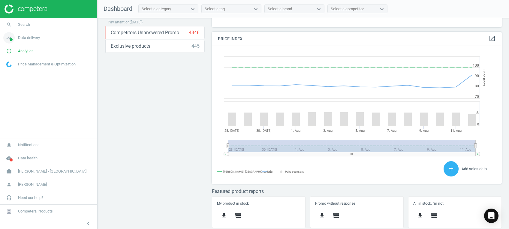
click at [12, 39] on span at bounding box center [11, 39] width 3 height 3
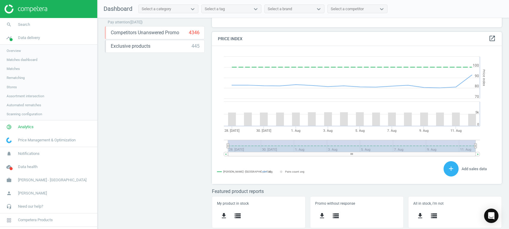
click at [11, 86] on span "Stores" at bounding box center [12, 87] width 10 height 5
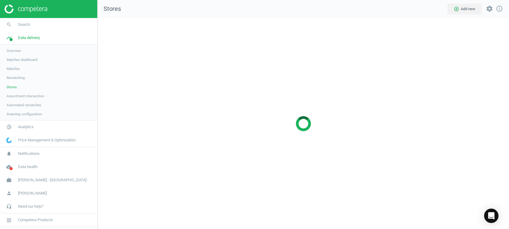
scroll to position [223, 424]
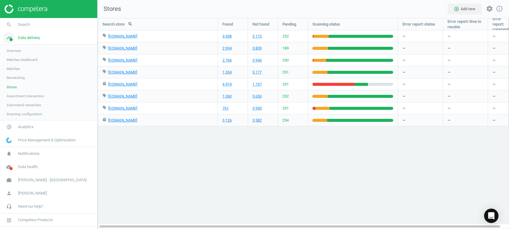
click at [11, 37] on icon "timeline" at bounding box center [8, 37] width 11 height 11
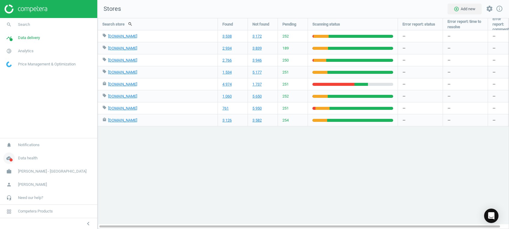
click at [11, 159] on span at bounding box center [11, 160] width 3 height 3
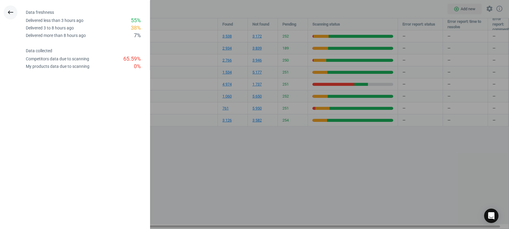
click at [13, 9] on icon "keyboard_backspace" at bounding box center [10, 12] width 7 height 7
